Goal: Information Seeking & Learning: Learn about a topic

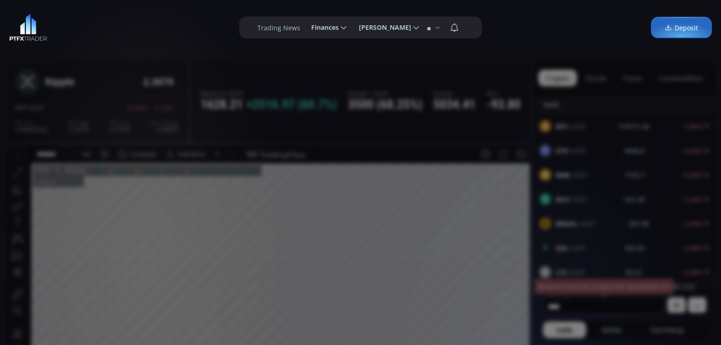
scroll to position [110, 0]
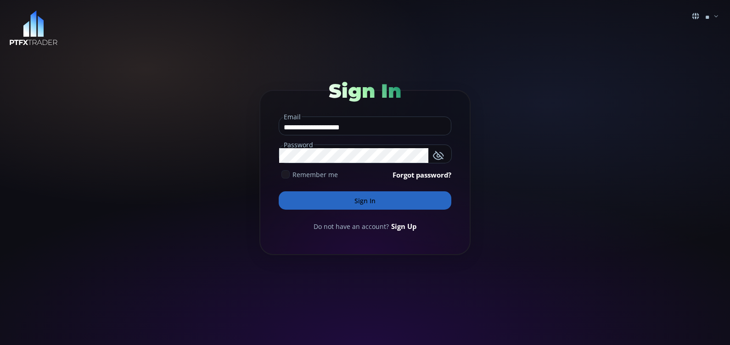
click at [287, 175] on icon at bounding box center [285, 174] width 8 height 8
click at [324, 195] on button "Sign In" at bounding box center [365, 200] width 173 height 18
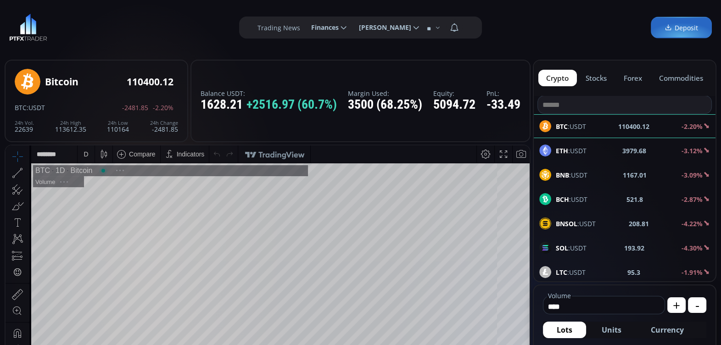
scroll to position [125, 0]
click at [359, 146] on div "Date Range 5y 1y 3m 1m 5d 1d 00:59:11 (UTC) log auto BTC 1D Bitcoin O 114992.27…" at bounding box center [268, 326] width 524 height 360
click at [84, 152] on div "D" at bounding box center [86, 154] width 5 height 7
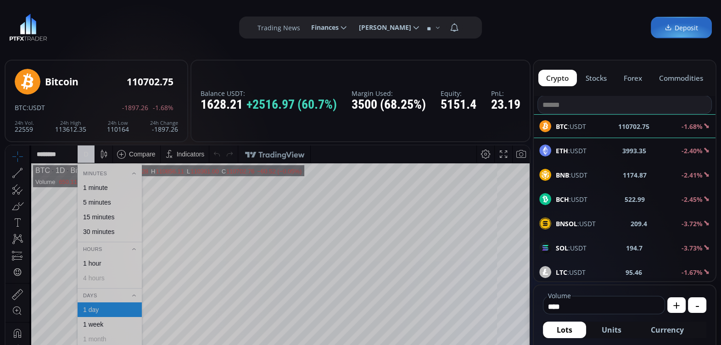
click at [101, 199] on div "5 minutes" at bounding box center [97, 202] width 28 height 7
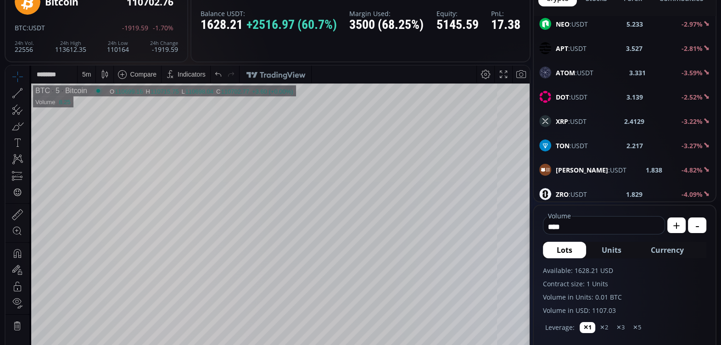
scroll to position [370, 0]
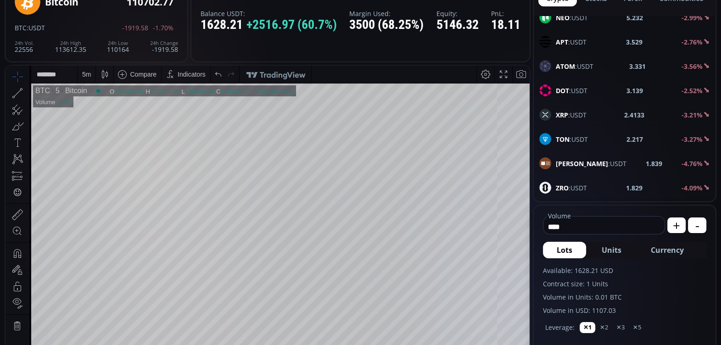
click at [581, 110] on span "XRP :USDT" at bounding box center [571, 115] width 31 height 10
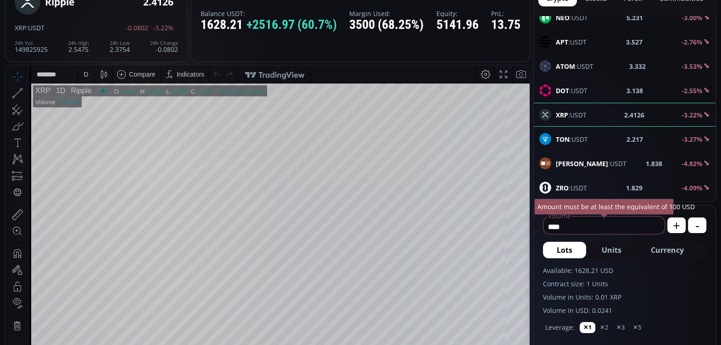
click at [86, 75] on div "D" at bounding box center [86, 74] width 5 height 7
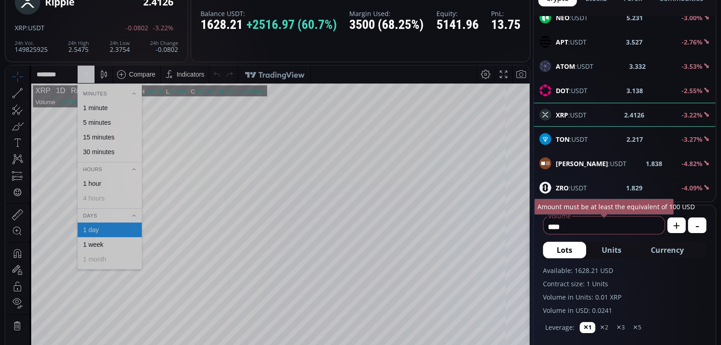
click at [108, 119] on div "5 minutes" at bounding box center [97, 122] width 28 height 7
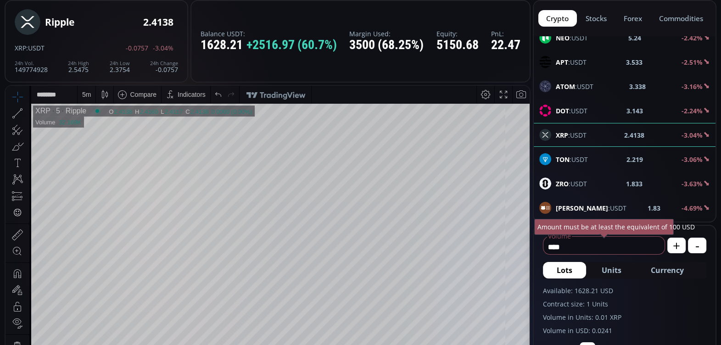
scroll to position [66, 0]
